Goal: Transaction & Acquisition: Purchase product/service

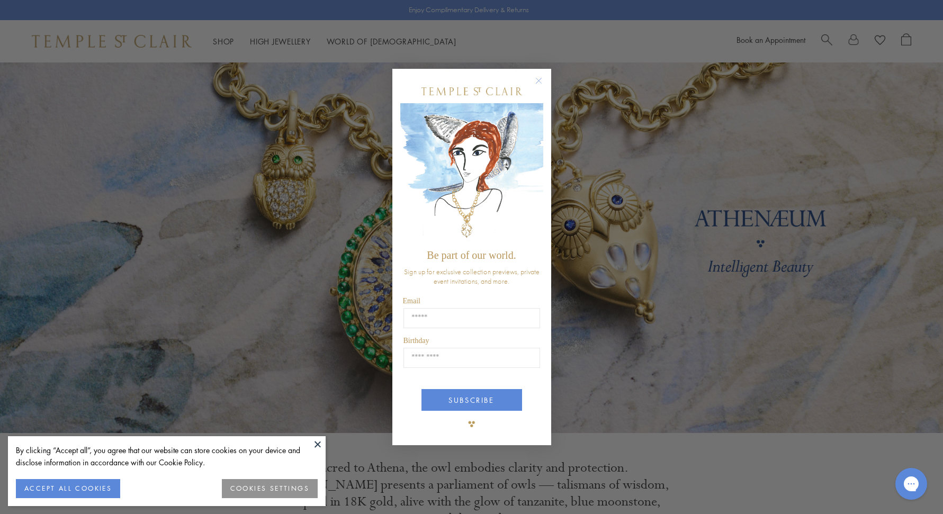
click at [536, 80] on circle "Close dialog" at bounding box center [538, 80] width 13 height 13
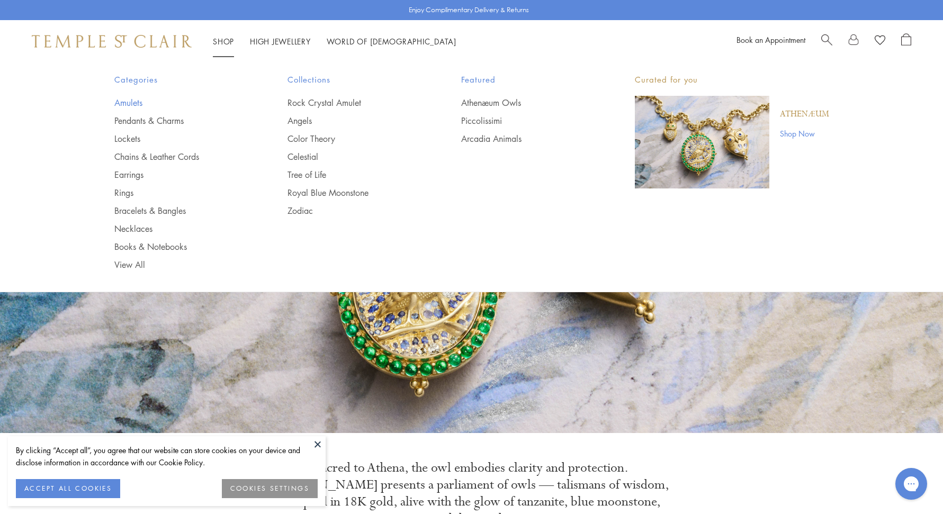
click at [128, 101] on link "Amulets" at bounding box center [179, 103] width 131 height 12
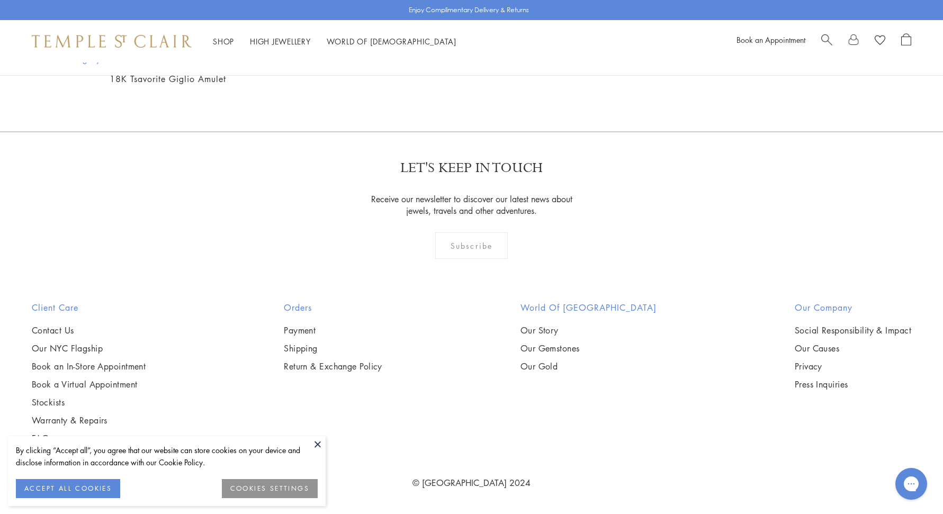
scroll to position [7922, 0]
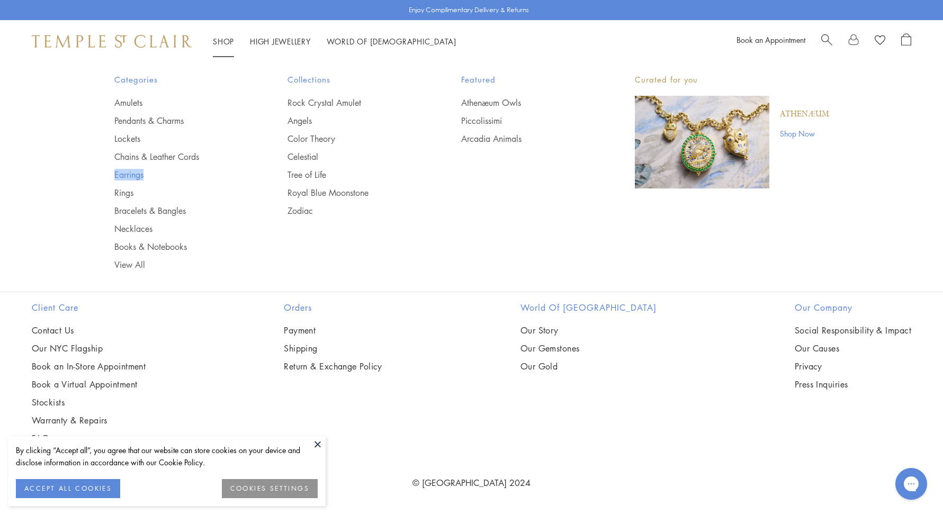
drag, startPoint x: 137, startPoint y: 172, endPoint x: 125, endPoint y: 174, distance: 11.8
click at [125, 174] on link "Earrings" at bounding box center [179, 175] width 131 height 12
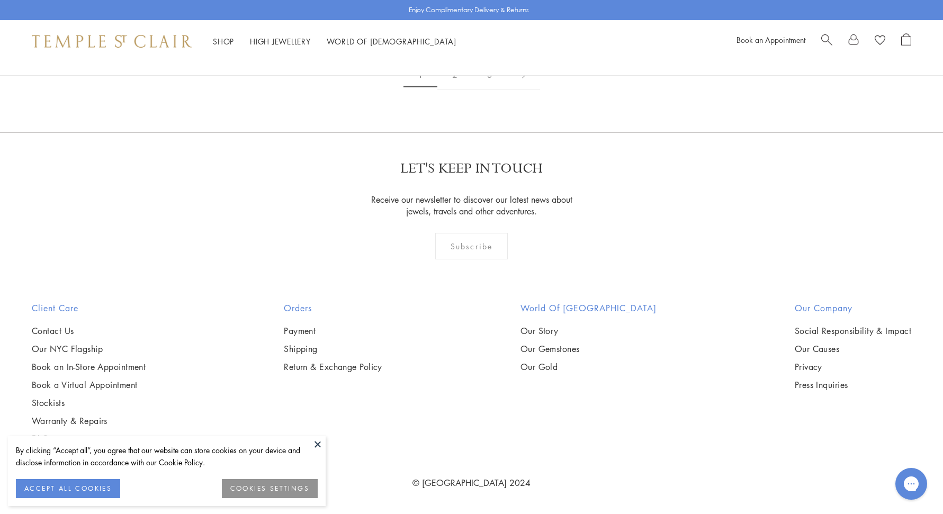
scroll to position [6270, 0]
click at [455, 89] on link "2" at bounding box center [454, 74] width 35 height 29
click at [504, 89] on link "3" at bounding box center [506, 74] width 35 height 29
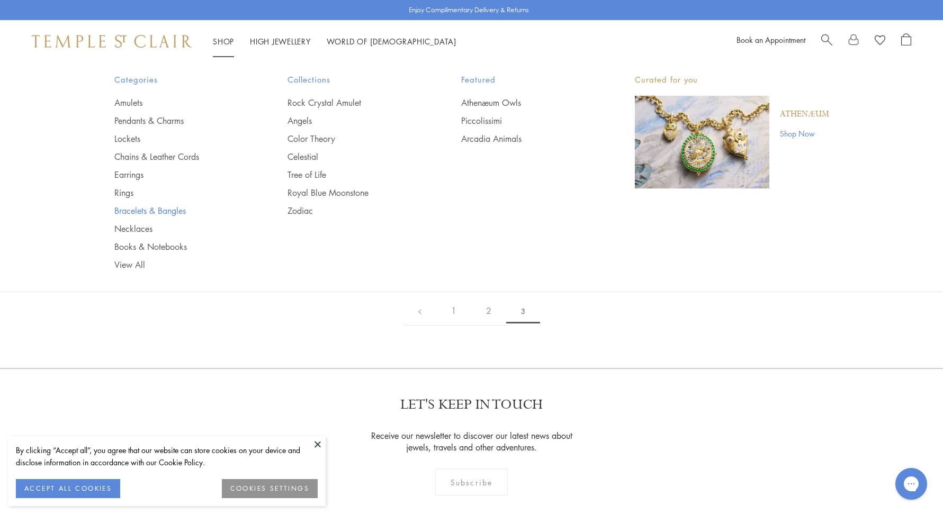
scroll to position [16, 0]
click at [134, 229] on link "Necklaces" at bounding box center [179, 229] width 131 height 12
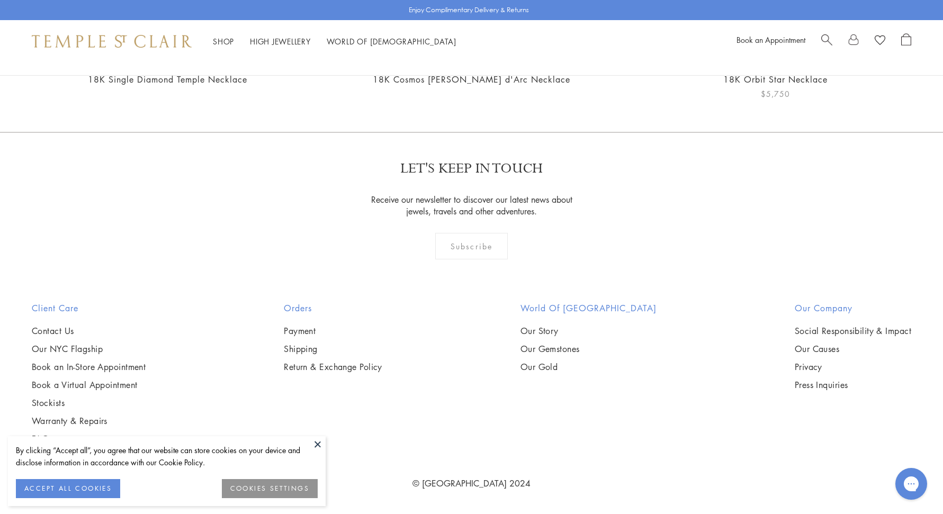
scroll to position [4388, 0]
click at [192, 85] on link "18K Single Diamond Temple Necklace" at bounding box center [167, 80] width 159 height 12
